Goal: Information Seeking & Learning: Learn about a topic

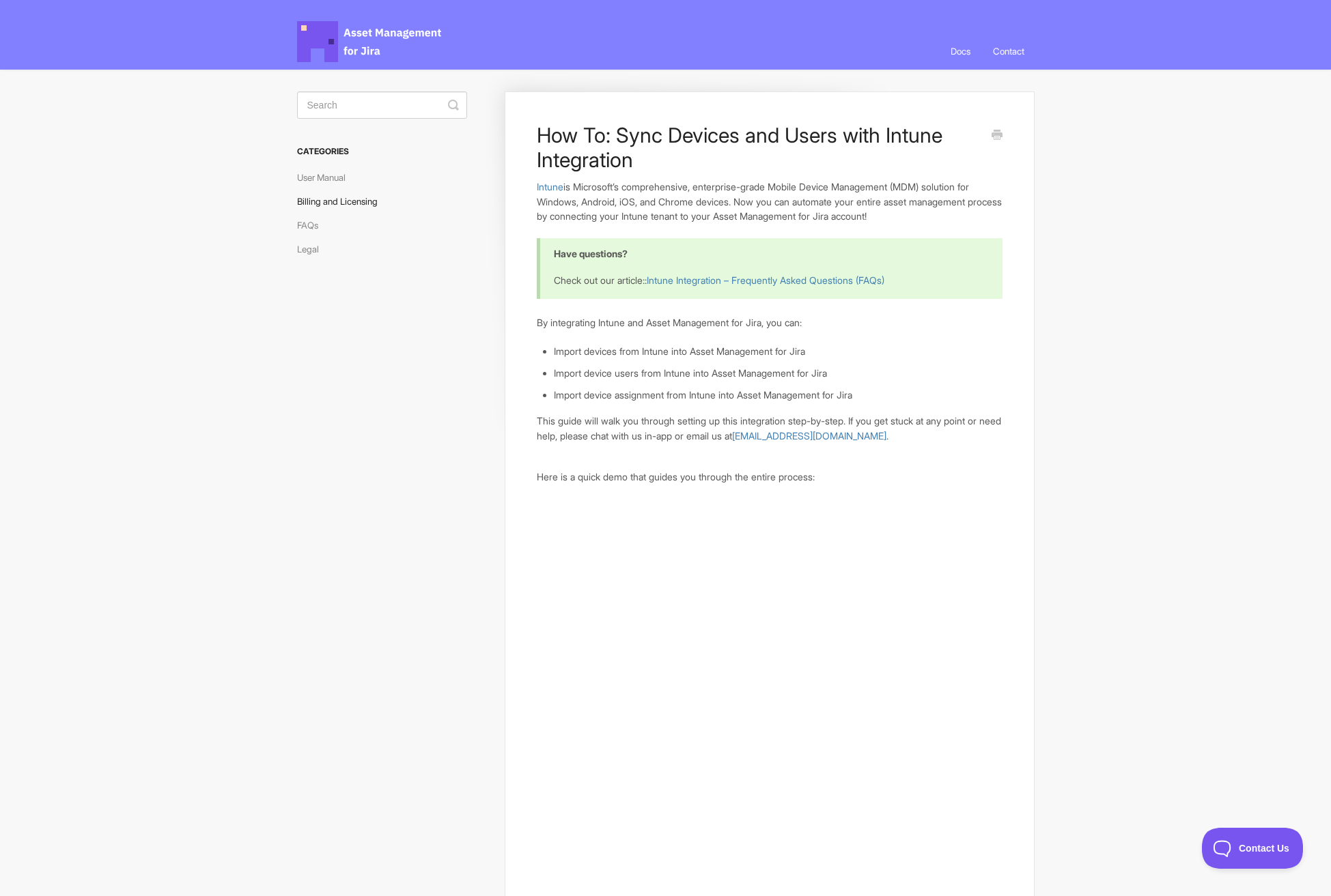
click at [345, 203] on link "Billing and Licensing" at bounding box center [342, 201] width 91 height 22
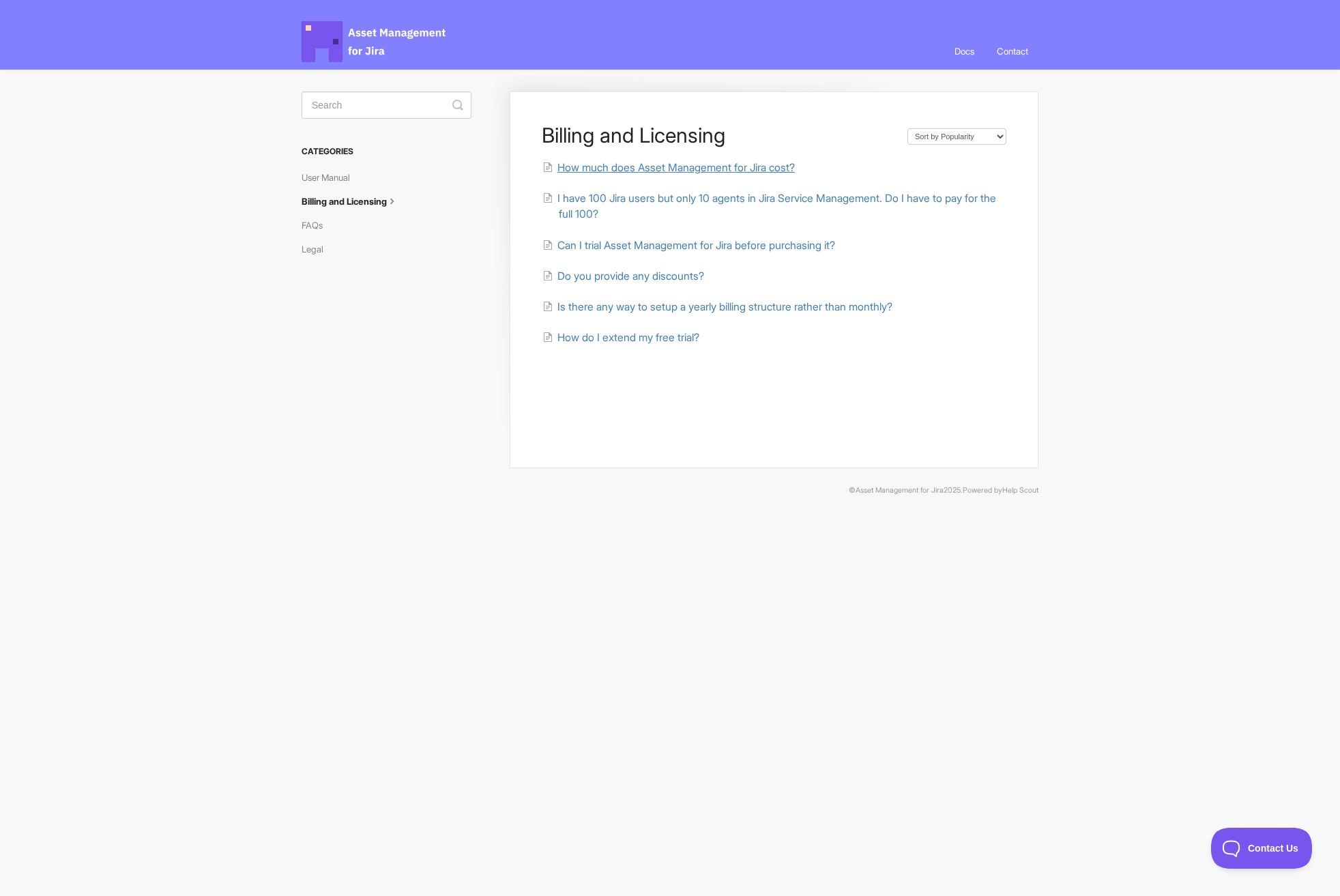
click at [726, 172] on span "How much does Asset Management for Jira cost?" at bounding box center [676, 167] width 238 height 13
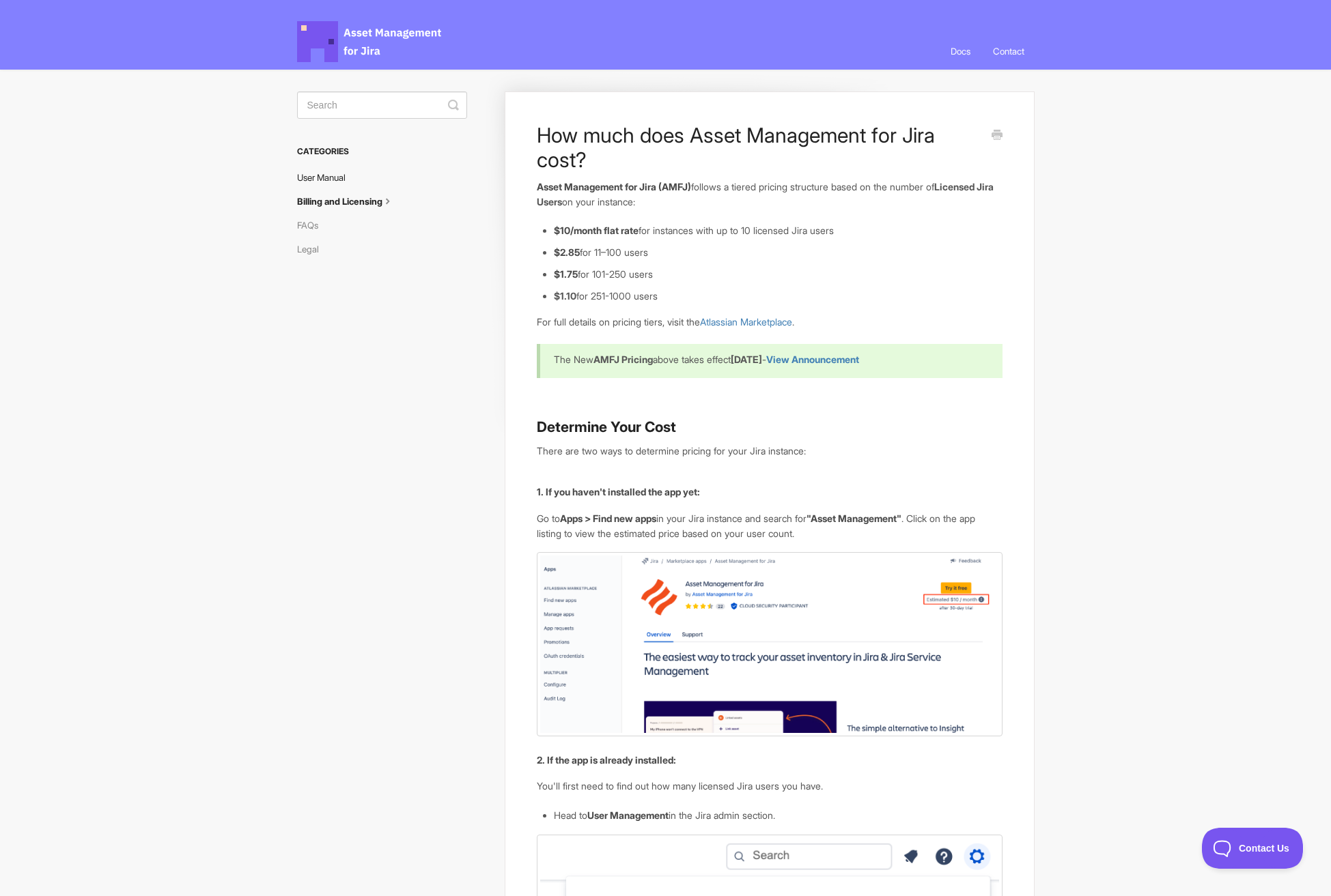
click at [338, 184] on link "User Manual" at bounding box center [326, 178] width 59 height 22
